Goal: Unclear: Browse casually

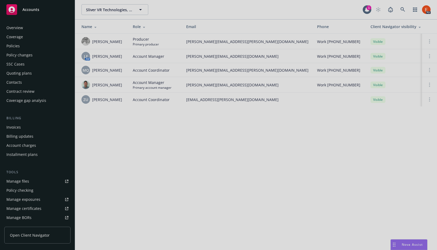
scroll to position [89, 0]
